Goal: Find specific page/section: Find specific page/section

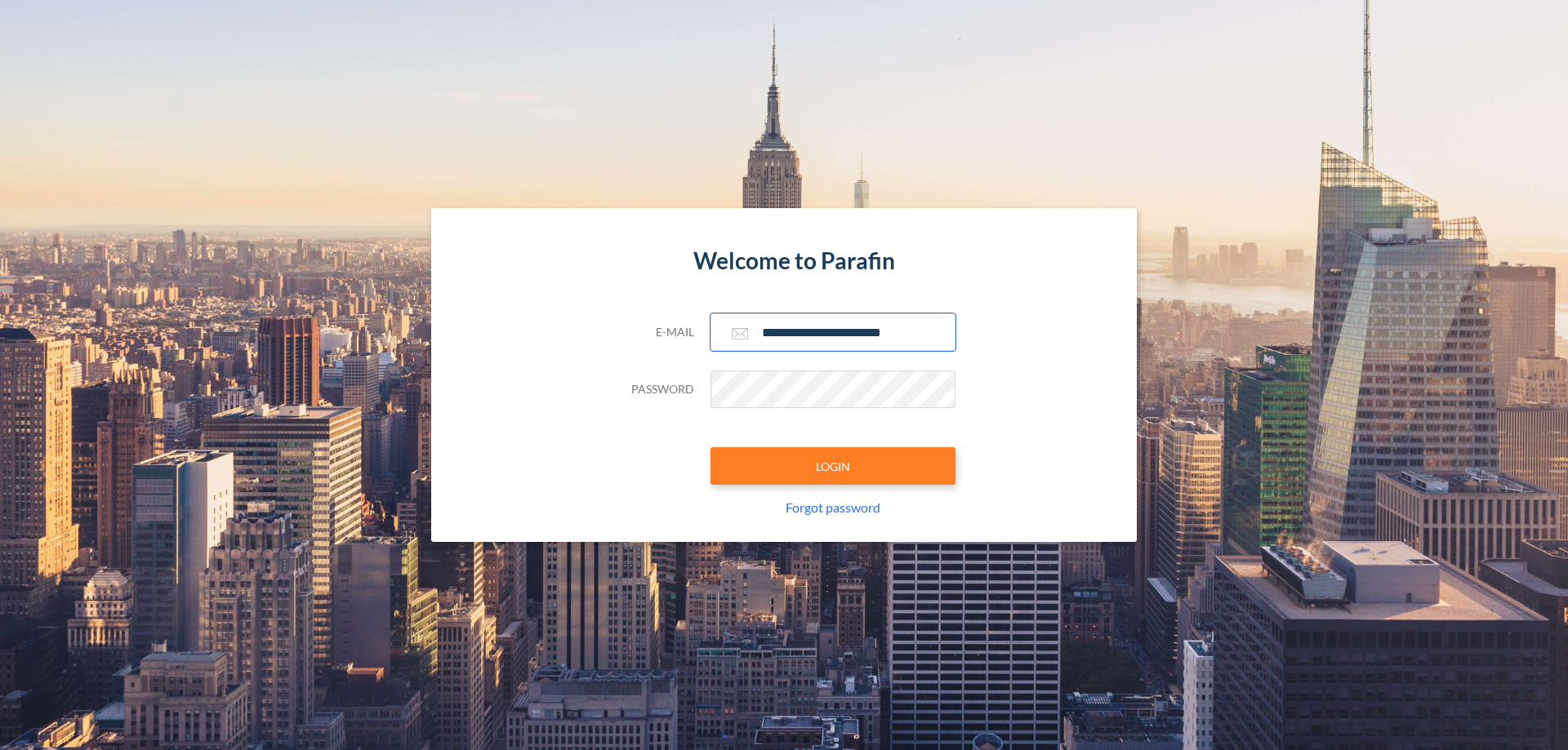
type input "**********"
click at [833, 466] on button "LOGIN" at bounding box center [833, 466] width 245 height 37
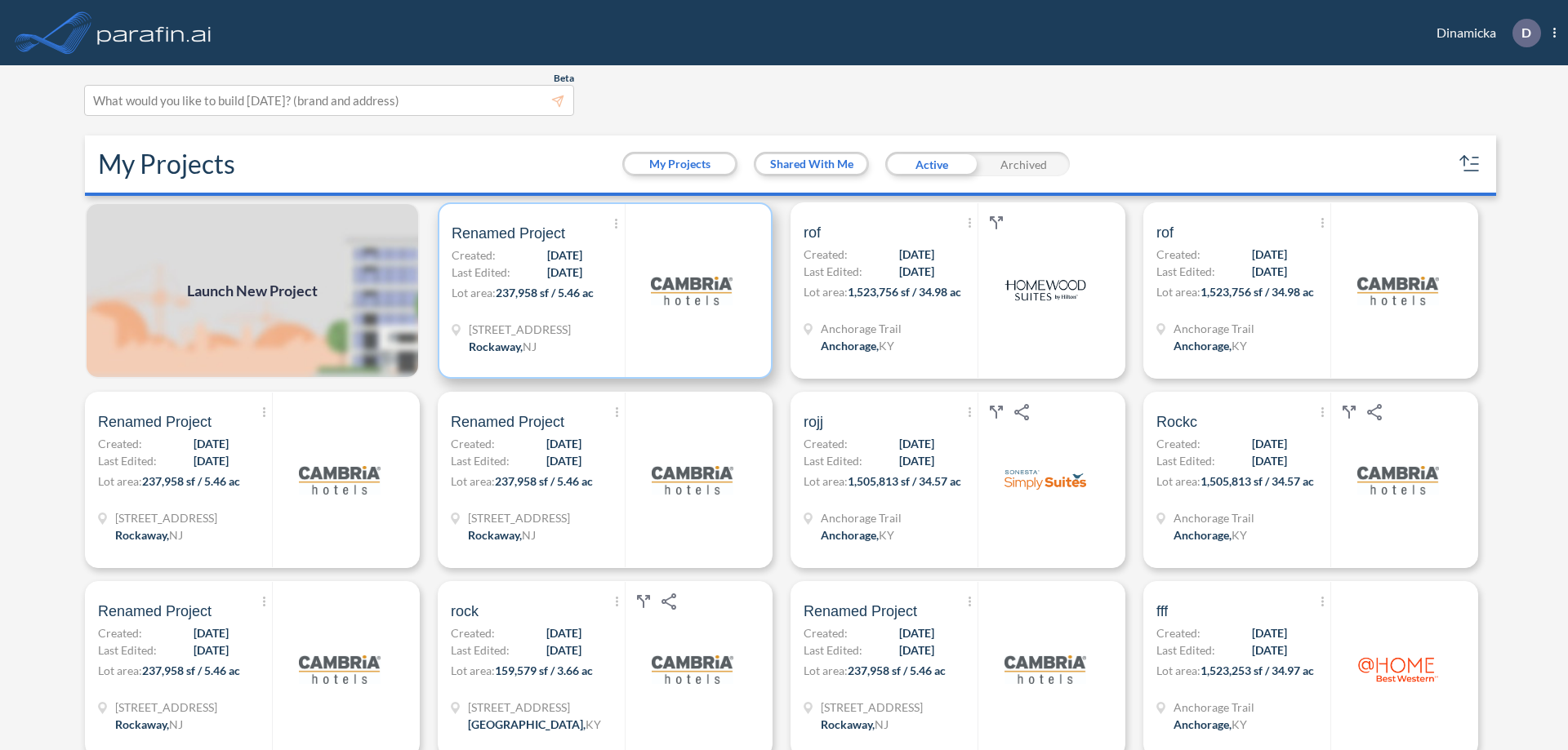
scroll to position [4, 0]
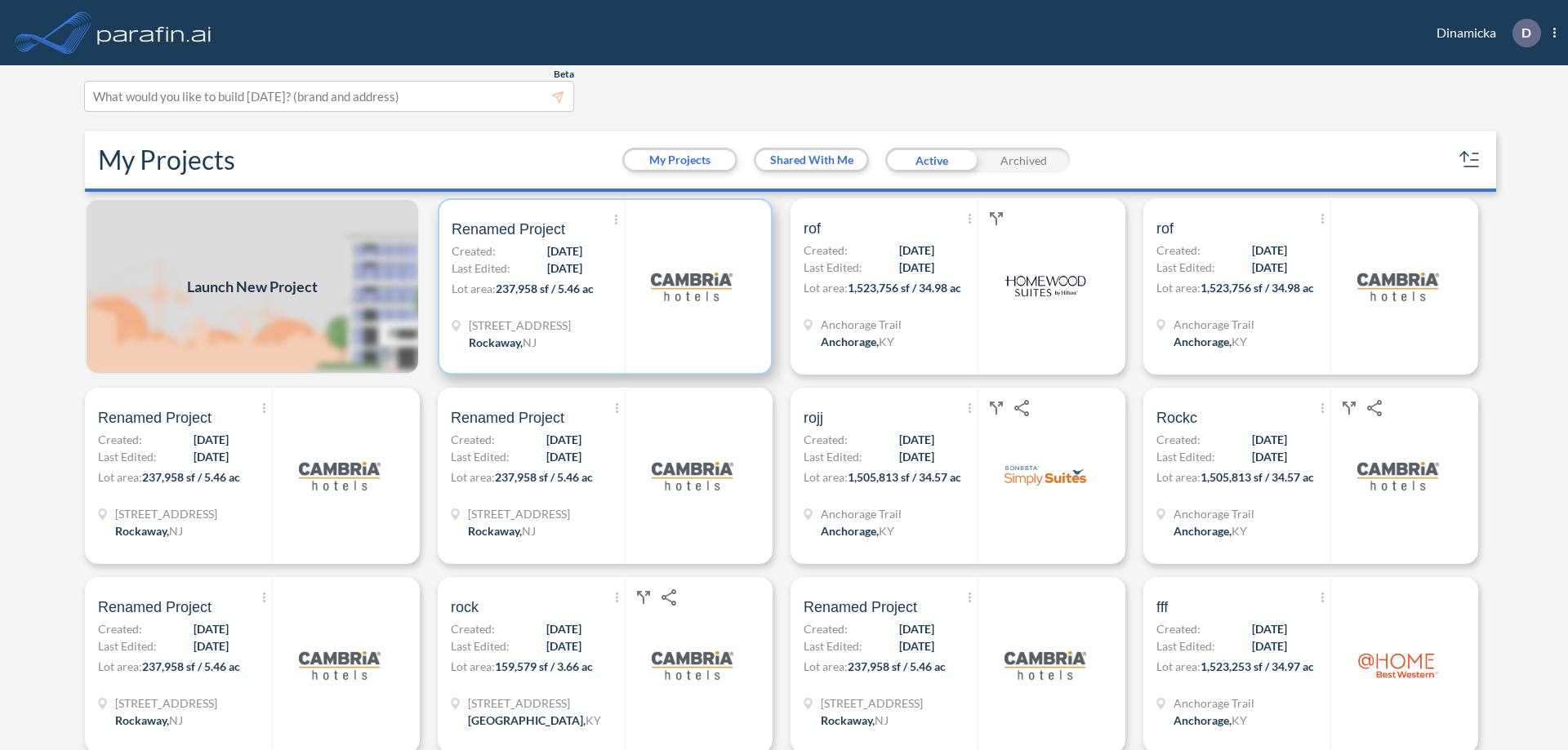
click at [602, 287] on p "Lot area: 237,958 sf / 5.46 ac" at bounding box center [538, 291] width 173 height 23
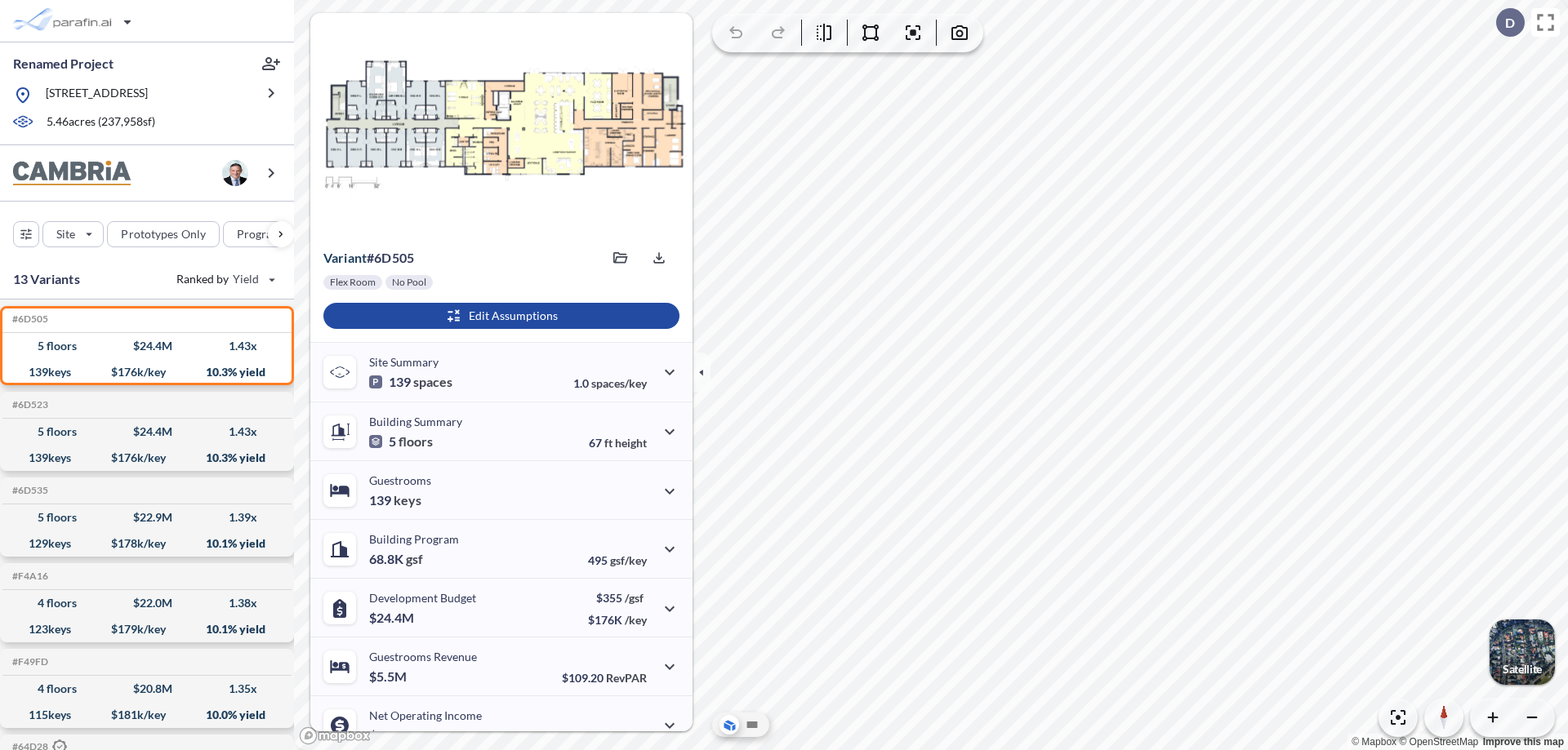
scroll to position [82, 0]
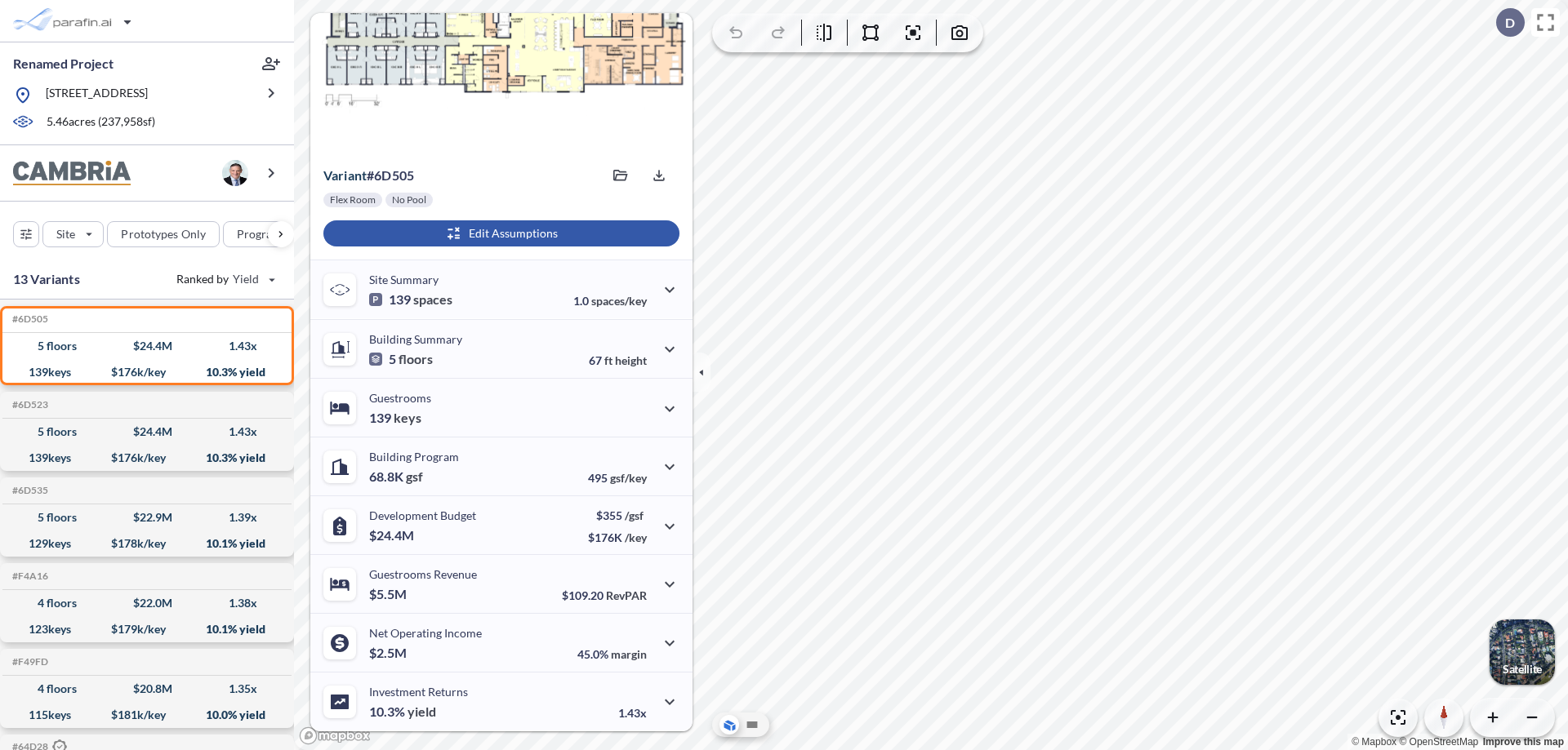
click at [499, 234] on div "button" at bounding box center [501, 234] width 356 height 26
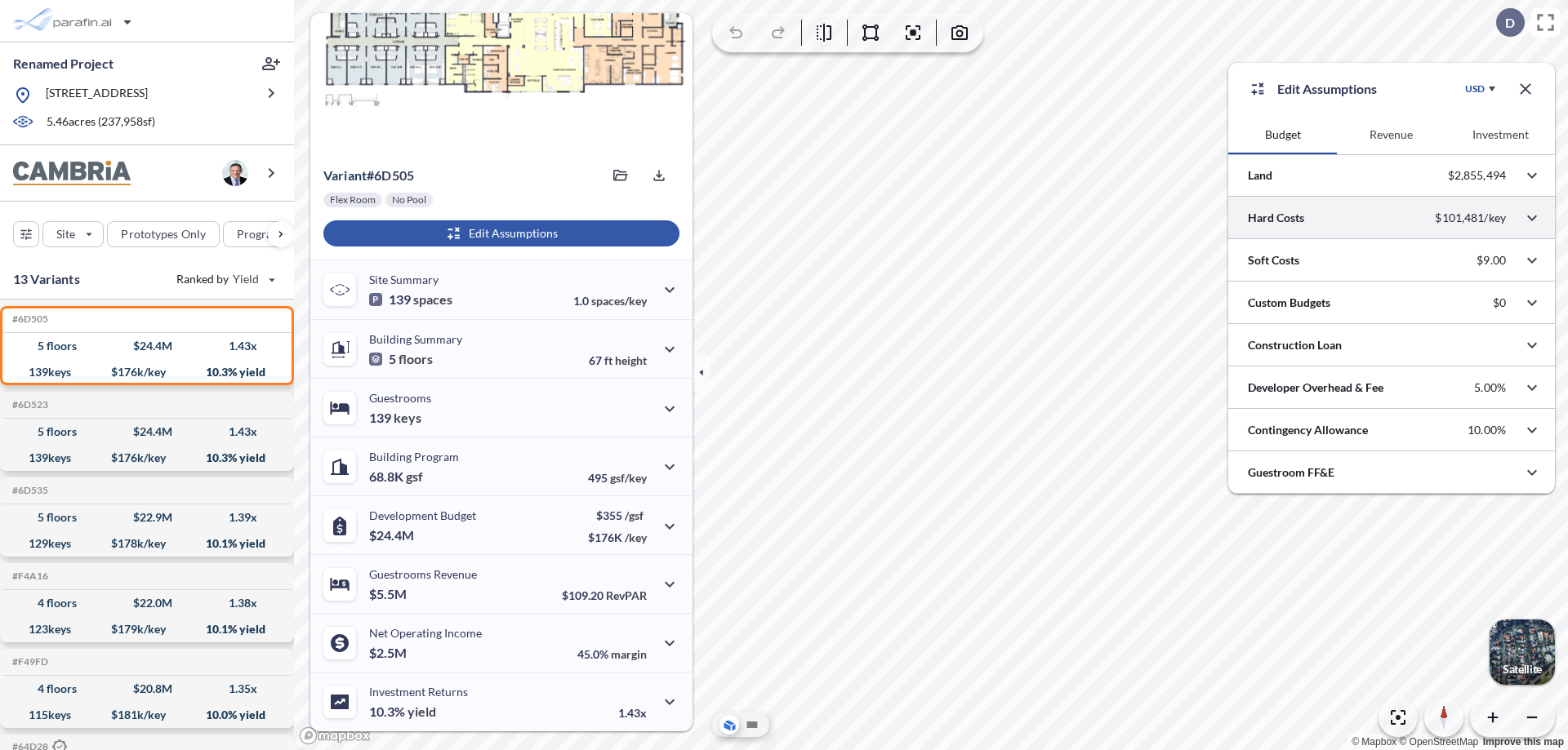
click at [1391, 218] on div at bounding box center [1391, 217] width 327 height 42
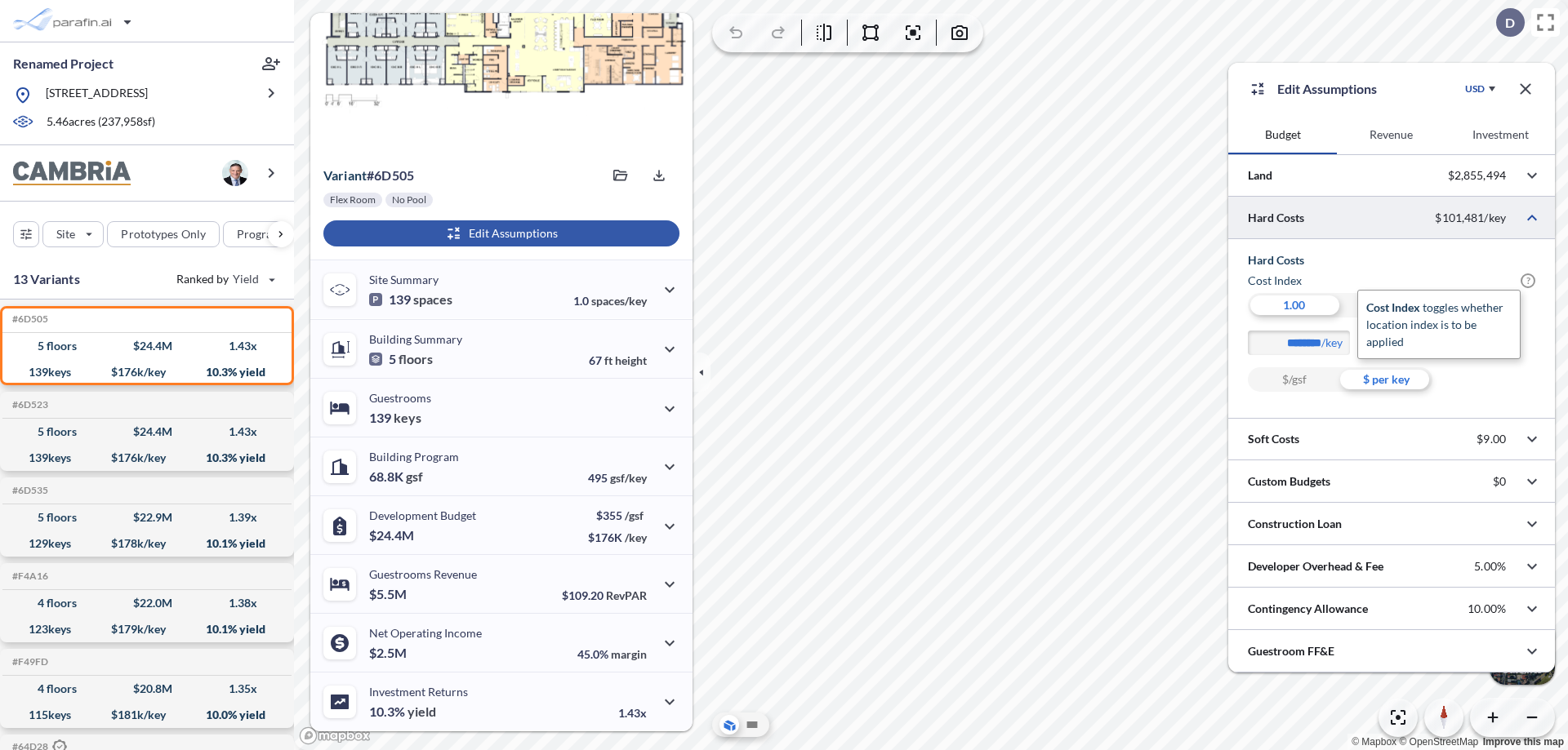
click at [1528, 281] on span "?" at bounding box center [1527, 281] width 15 height 15
